Goal: Use online tool/utility: Utilize a website feature to perform a specific function

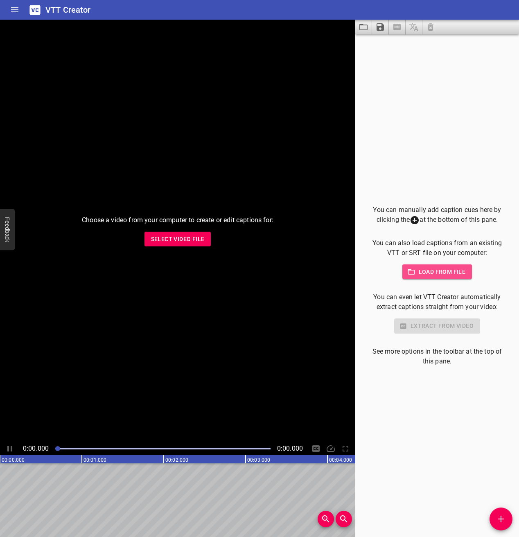
click at [421, 269] on span "Load from file" at bounding box center [437, 272] width 57 height 10
click at [181, 243] on span "Select Video File" at bounding box center [178, 239] width 54 height 10
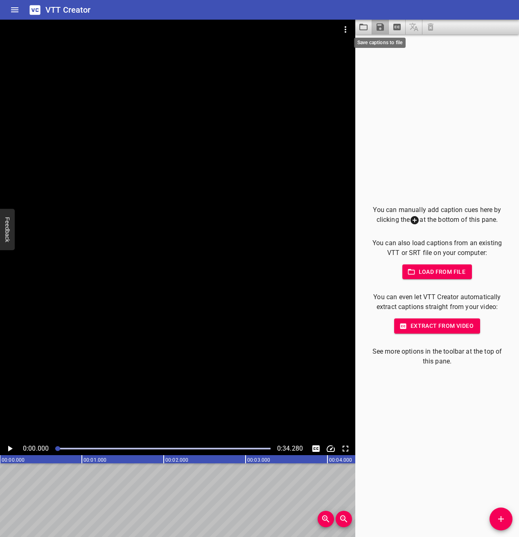
click at [381, 27] on icon "Save captions to file" at bounding box center [380, 26] width 7 height 7
click at [389, 43] on li "Save to VTT file" at bounding box center [402, 45] width 60 height 15
click at [427, 326] on span "Extract from video" at bounding box center [437, 326] width 73 height 10
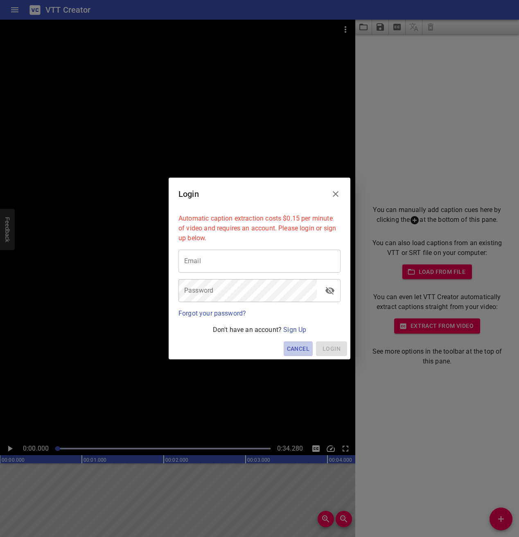
click at [302, 351] on span "Cancel" at bounding box center [298, 349] width 23 height 10
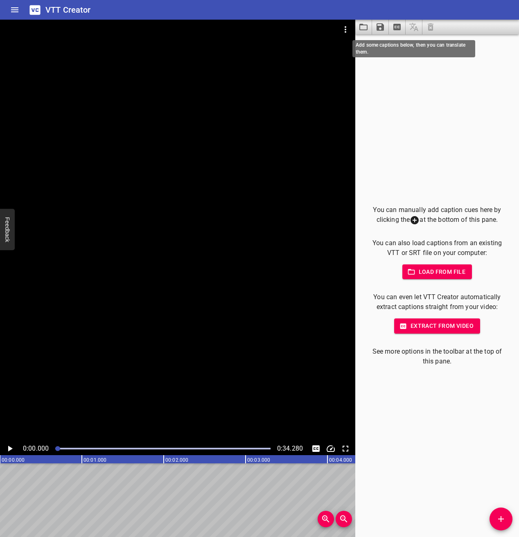
click at [414, 29] on span at bounding box center [414, 27] width 17 height 15
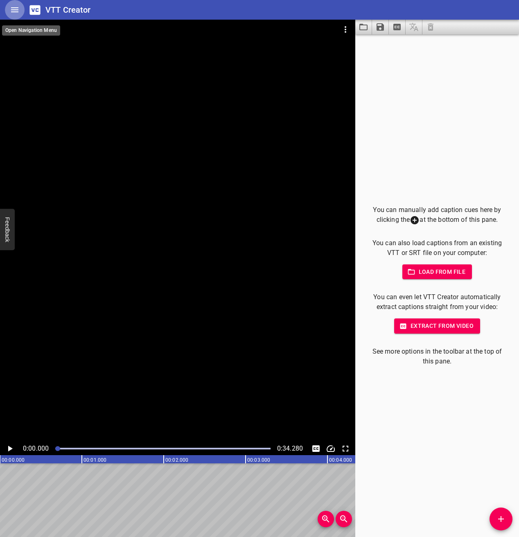
click at [13, 7] on icon "Home" at bounding box center [15, 10] width 10 height 10
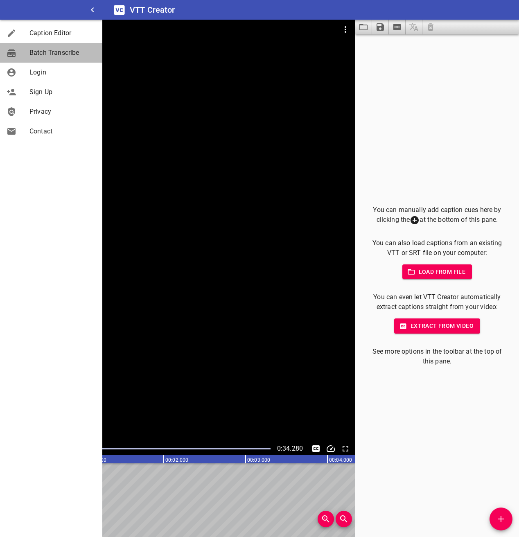
click at [49, 52] on span "Batch Transcribe" at bounding box center [62, 53] width 66 height 10
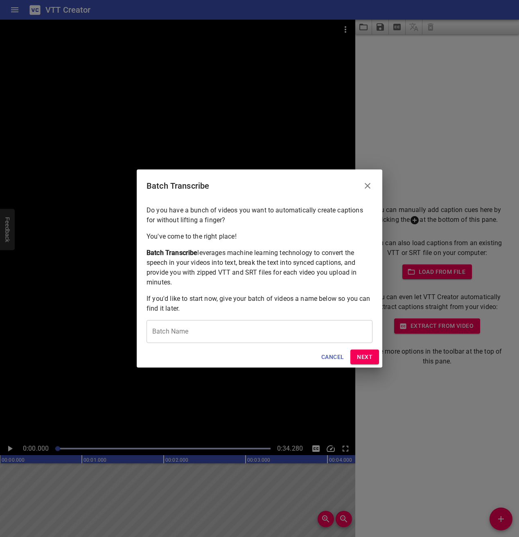
click at [359, 351] on button "Next" at bounding box center [365, 357] width 29 height 15
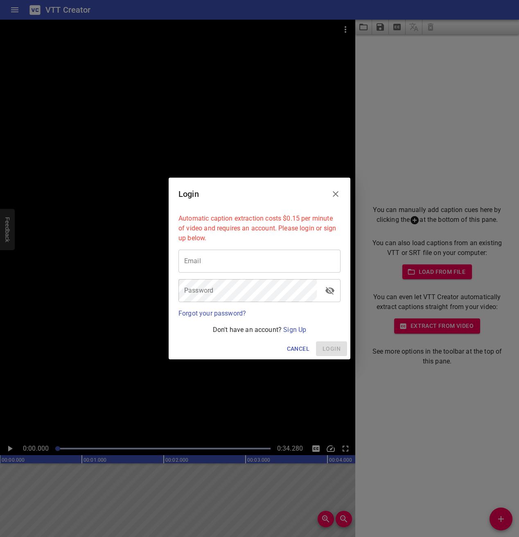
click at [337, 191] on icon "Close" at bounding box center [336, 194] width 10 height 10
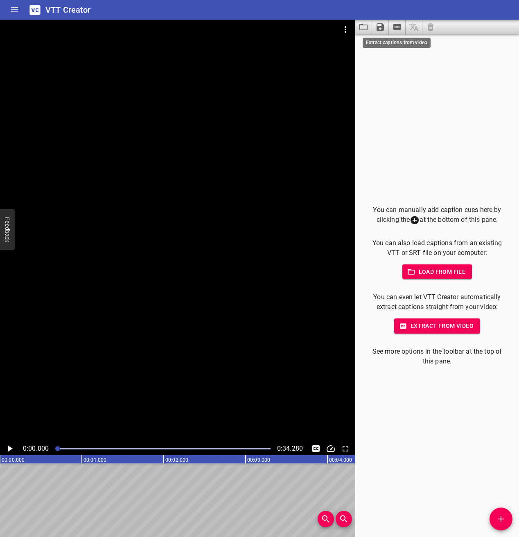
click at [395, 25] on icon "Extract captions from video" at bounding box center [397, 27] width 7 height 7
